Goal: Information Seeking & Learning: Learn about a topic

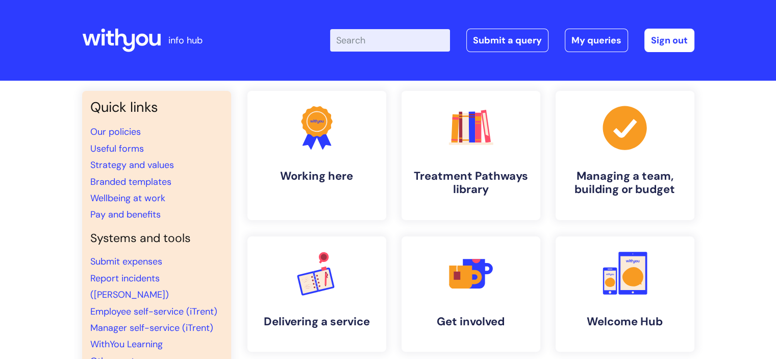
click at [371, 36] on input "Enter your search term here..." at bounding box center [390, 40] width 120 height 22
type input "your pension"
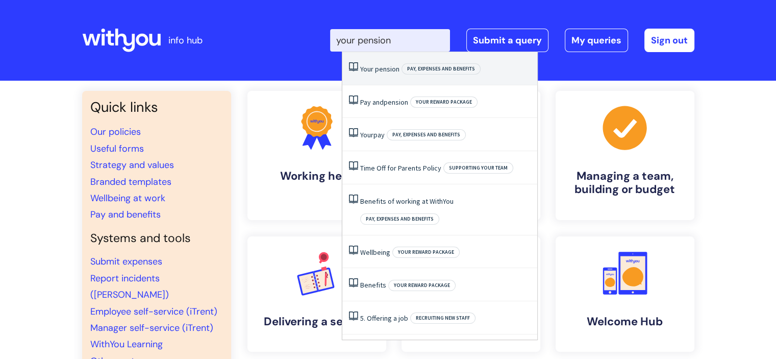
click at [372, 69] on span "Your" at bounding box center [366, 68] width 13 height 9
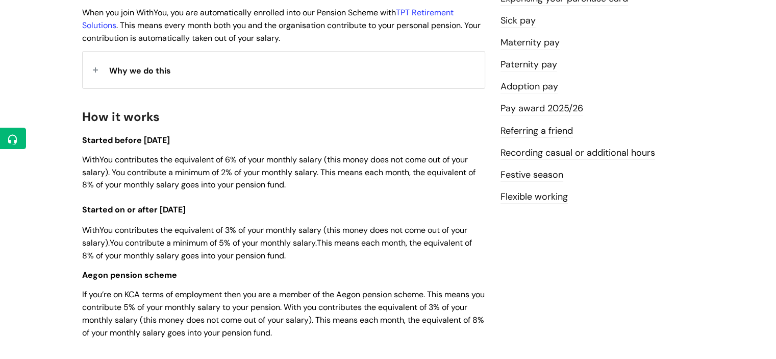
scroll to position [269, 0]
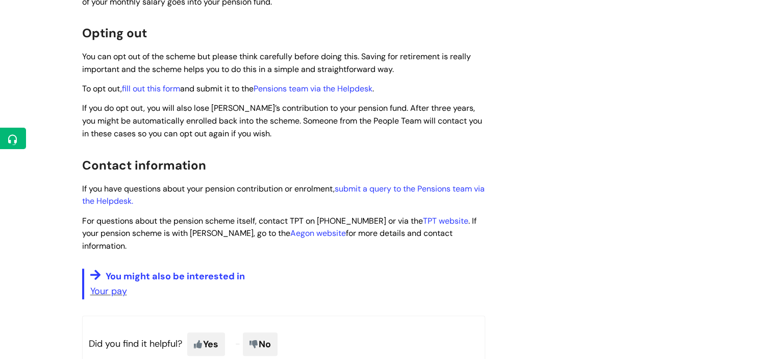
click at [377, 226] on span "For questions about the pension scheme itself, contact TPT on 03450 726780 or v…" at bounding box center [279, 233] width 395 height 36
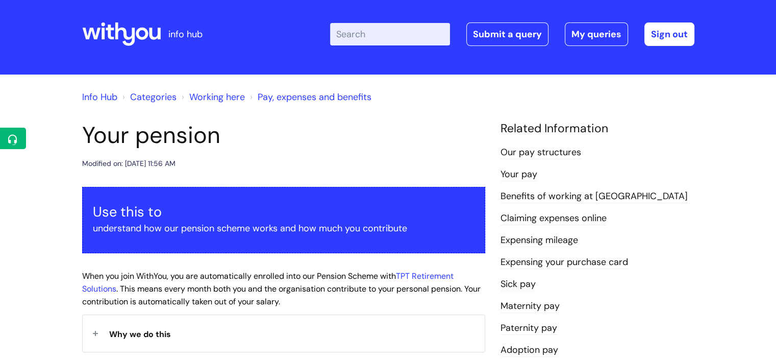
scroll to position [0, 0]
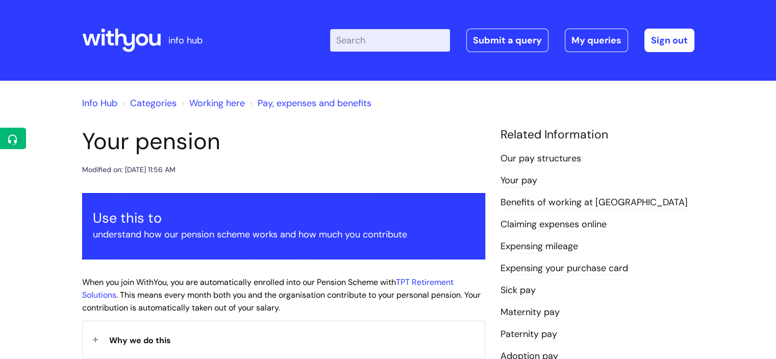
paste input "https://docs.google.com/document/d/1yYX81aCXh8IBfP6b_hAHmODH-4nXk_nBkk6Ugtlhoes…"
type input "h"
type input "pension"
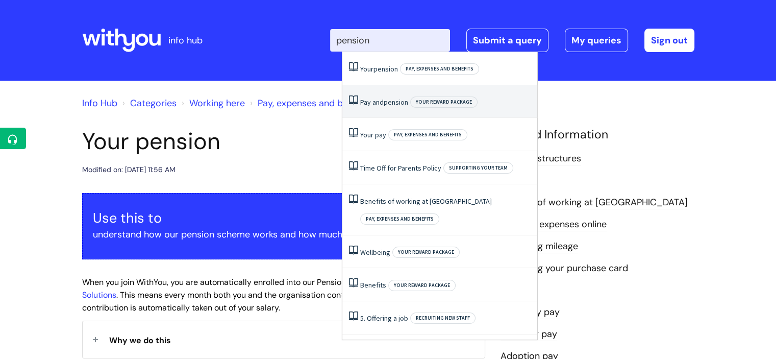
click at [380, 101] on link "Pay and pension" at bounding box center [384, 101] width 48 height 9
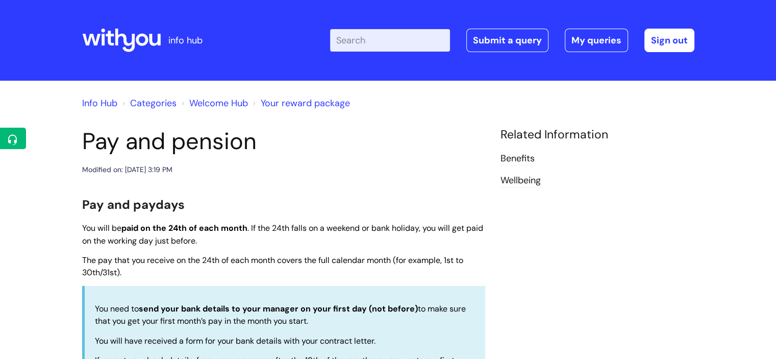
click at [353, 41] on input "Enter your search term here..." at bounding box center [390, 40] width 120 height 22
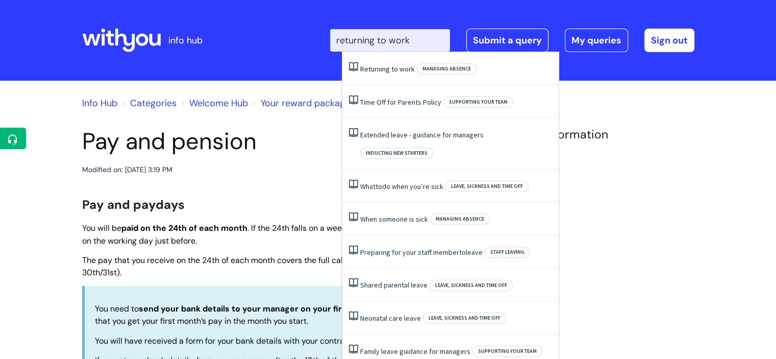
type input "returning to work"
click button "Search" at bounding box center [0, 0] width 0 height 0
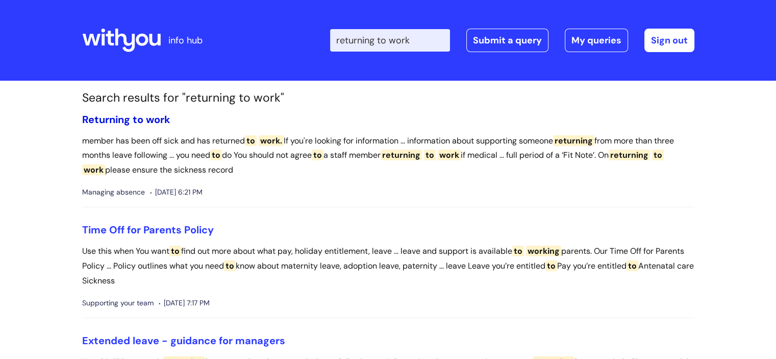
click at [127, 116] on span "Returning" at bounding box center [106, 119] width 48 height 13
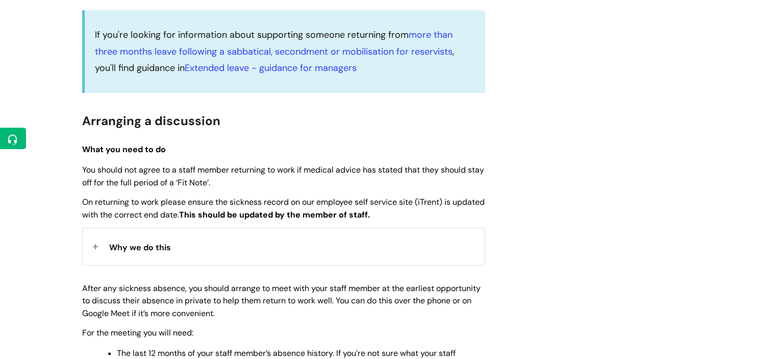
scroll to position [284, 0]
